Goal: Communication & Community: Answer question/provide support

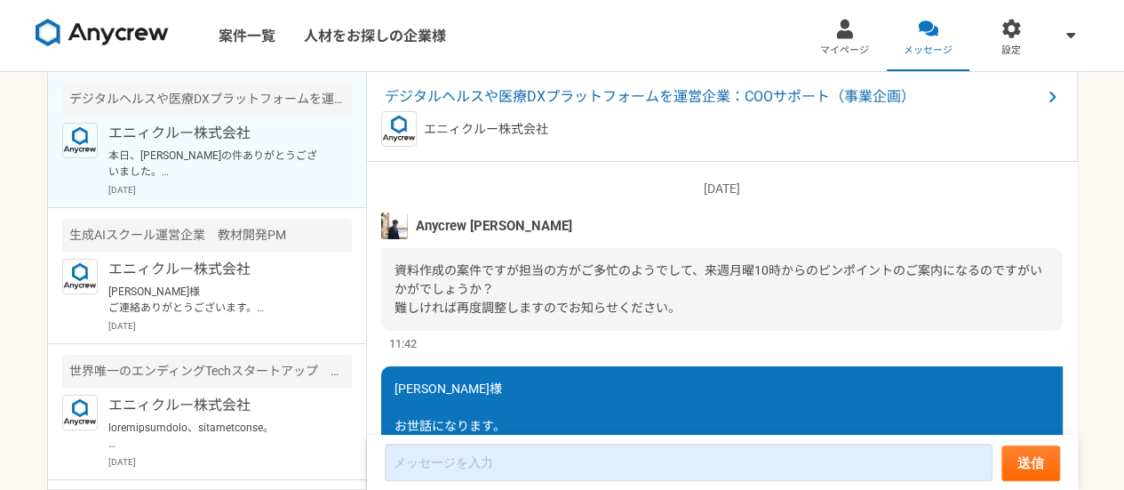
scroll to position [1907, 0]
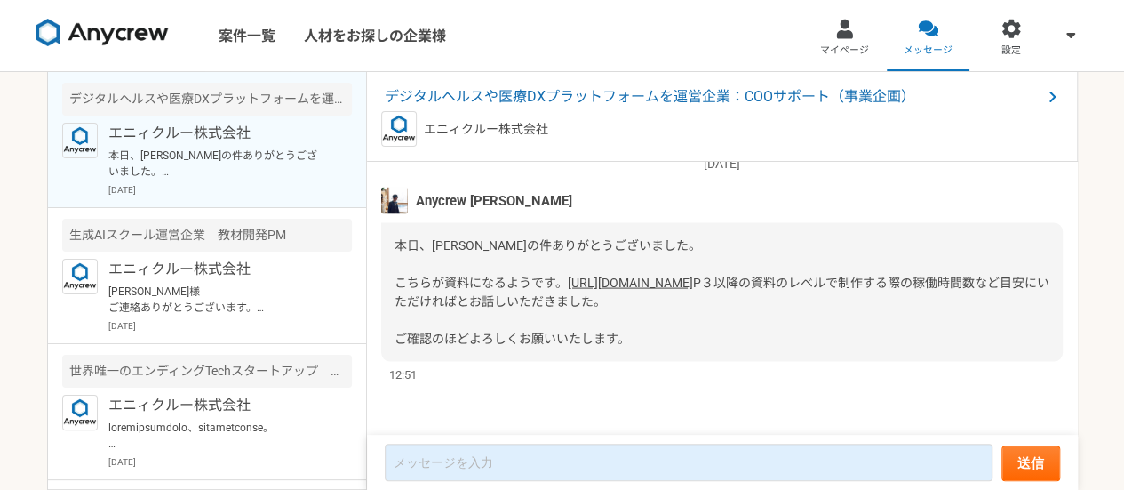
click at [568, 275] on link "[URL][DOMAIN_NAME]" at bounding box center [630, 282] width 125 height 14
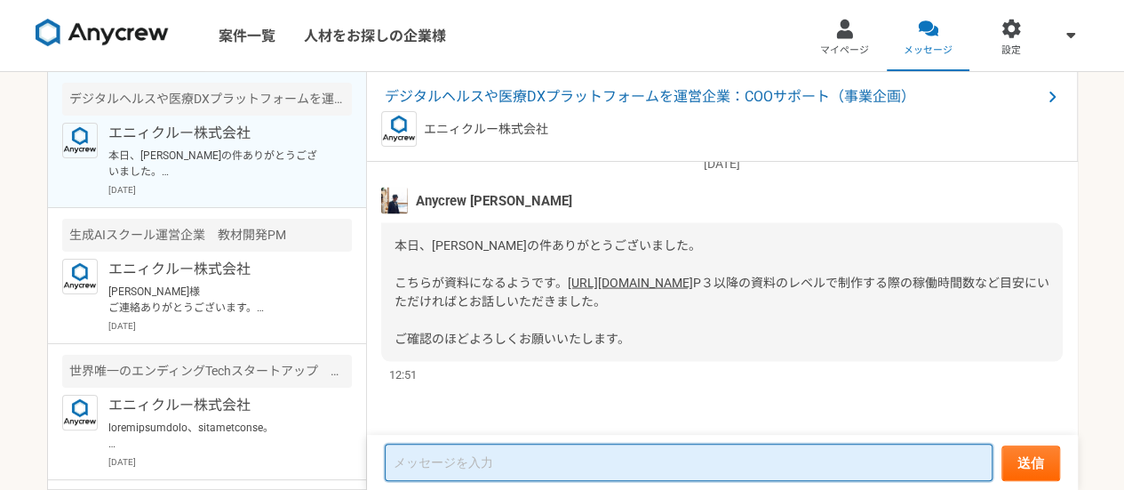
click at [499, 467] on textarea at bounding box center [689, 461] width 608 height 37
type textarea "a"
click at [501, 463] on textarea at bounding box center [689, 463] width 608 height 36
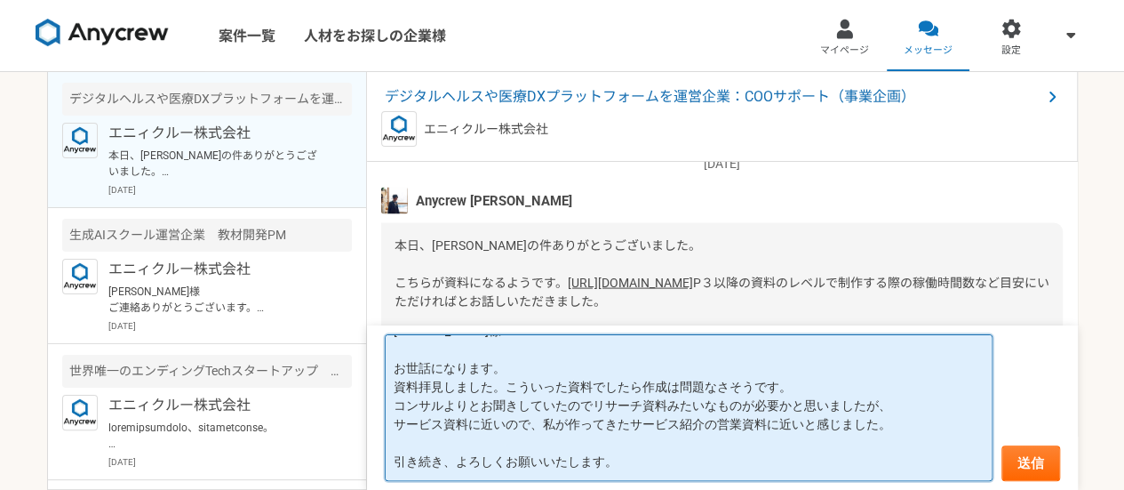
scroll to position [48, 0]
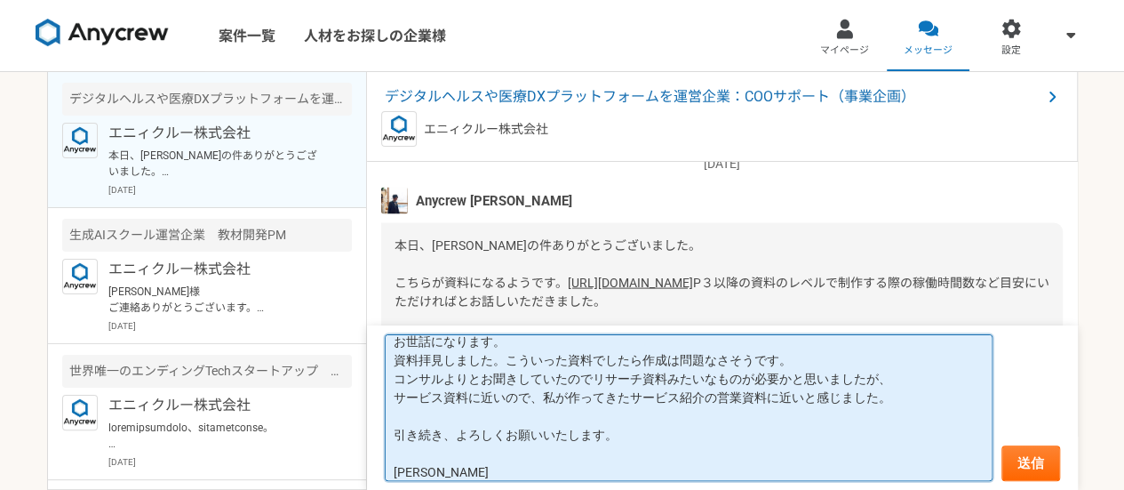
click at [651, 433] on textarea "[PERSON_NAME]様 お世話になります。 資料拝見しました。こういった資料でしたら作成は問題なさそうです。 コンサルよりとお聞きしていたのでリサーチ資…" at bounding box center [689, 407] width 608 height 147
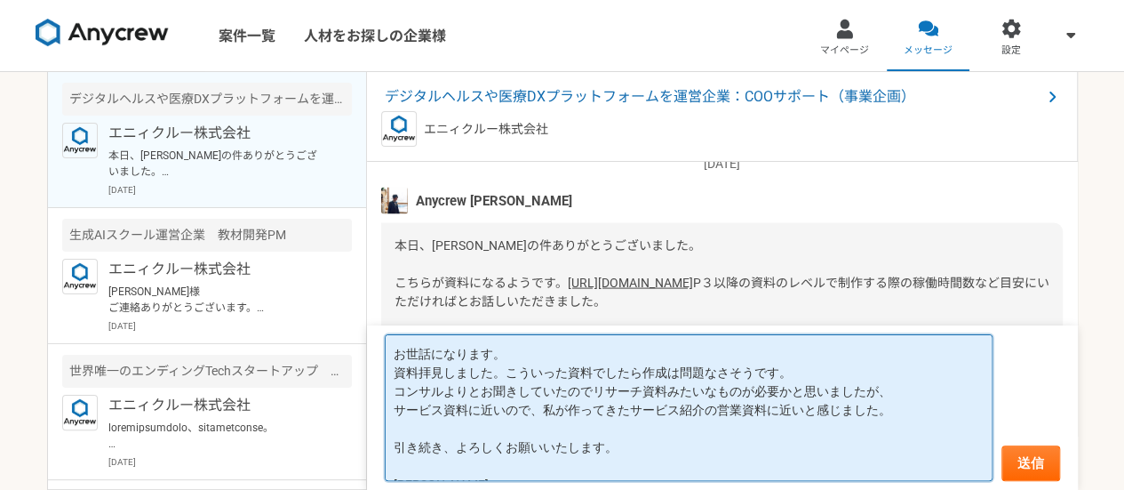
scroll to position [57, 0]
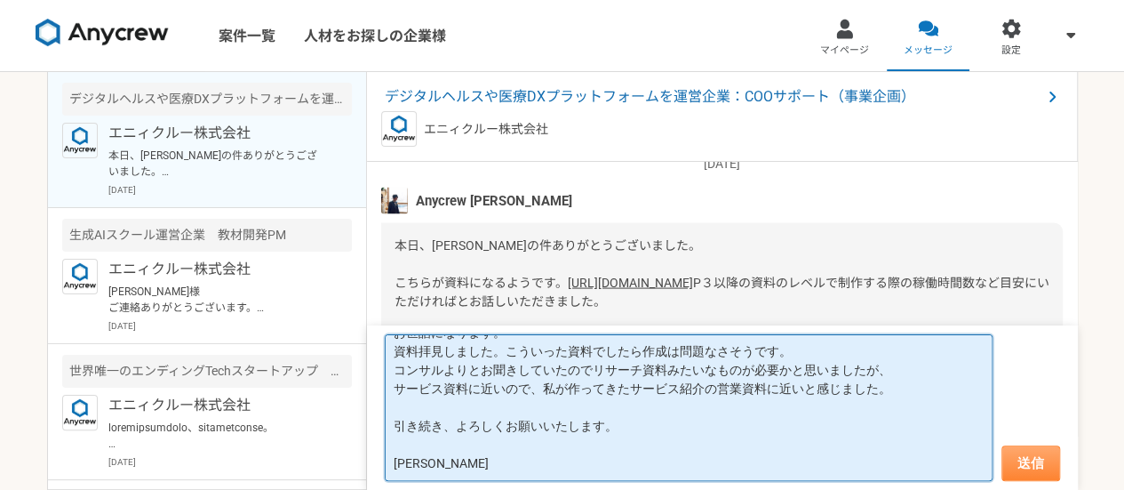
type textarea "[PERSON_NAME]様 お世話になります。 資料拝見しました。こういった資料でしたら作成は問題なさそうです。 コンサルよりとお聞きしていたのでリサーチ資…"
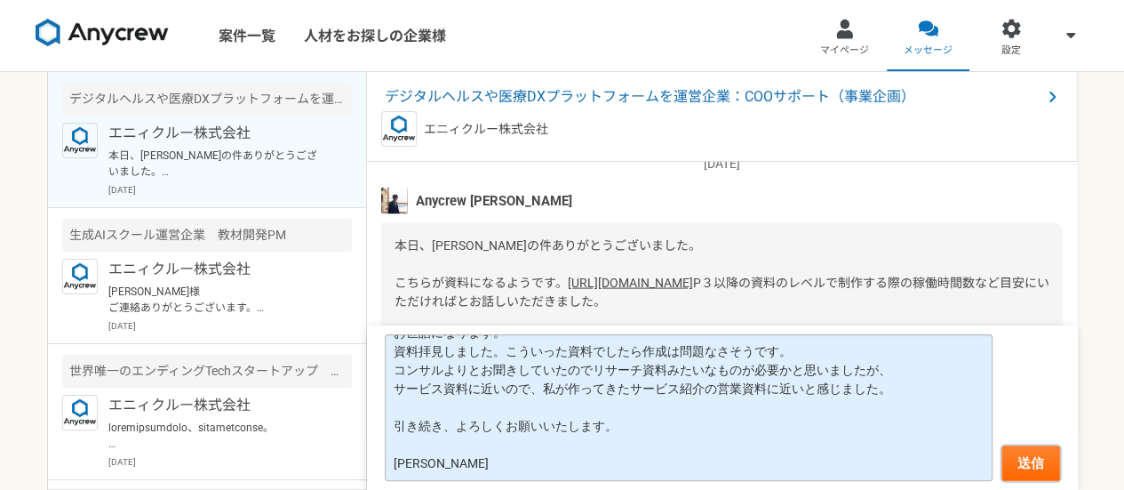
drag, startPoint x: 1024, startPoint y: 456, endPoint x: 944, endPoint y: 435, distance: 82.6
click at [944, 435] on form "[PERSON_NAME]様 お世話になります。 資料拝見しました。こういった資料でしたら作成は問題なさそうです。 コンサルよりとお聞きしていたのでリサーチ資…" at bounding box center [722, 407] width 711 height 164
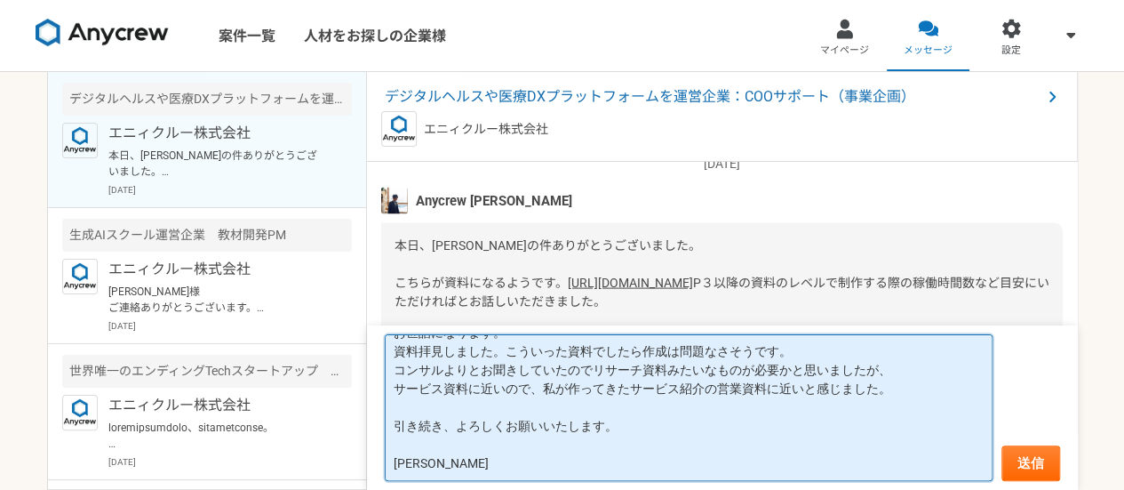
click at [944, 435] on textarea "[PERSON_NAME]様 お世話になります。 資料拝見しました。こういった資料でしたら作成は問題なさそうです。 コンサルよりとお聞きしていたのでリサーチ資…" at bounding box center [689, 407] width 608 height 147
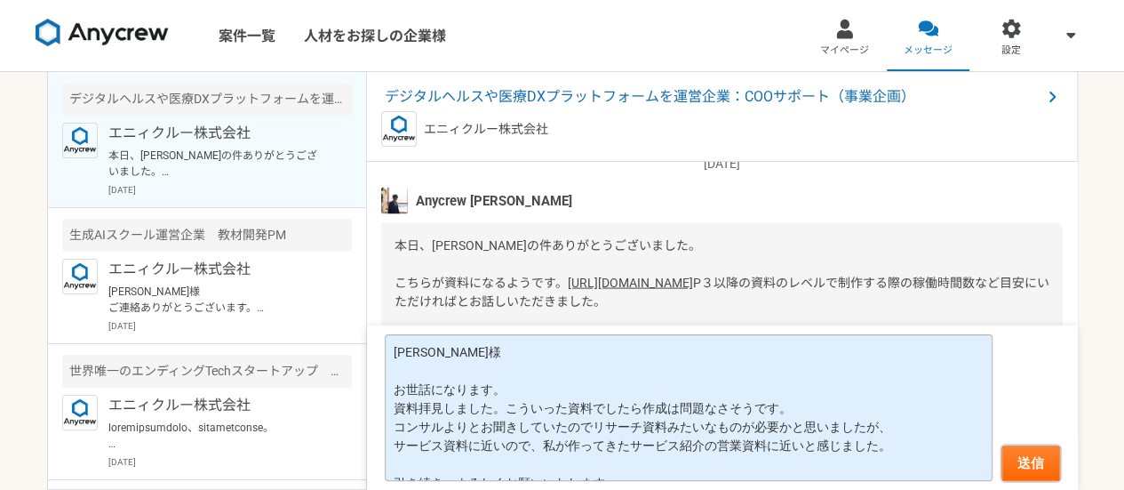
drag, startPoint x: 1036, startPoint y: 457, endPoint x: 976, endPoint y: 346, distance: 126.5
click at [976, 346] on form "[PERSON_NAME]様 お世話になります。 資料拝見しました。こういった資料でしたら作成は問題なさそうです。 コンサルよりとお聞きしていたのでリサーチ資…" at bounding box center [722, 407] width 711 height 164
click at [1043, 461] on button "送信" at bounding box center [1031, 463] width 59 height 36
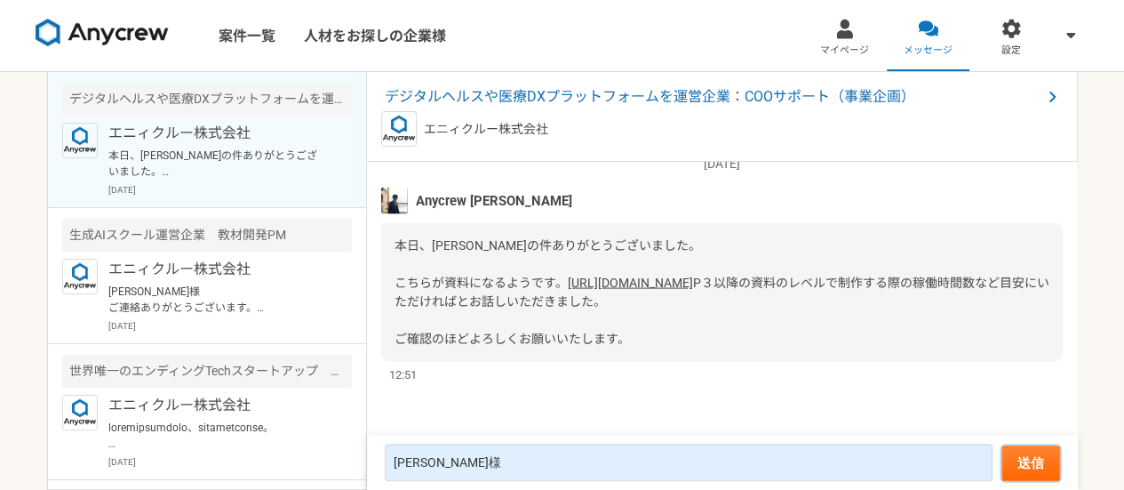
scroll to position [2002, 0]
